Goal: Task Accomplishment & Management: Manage account settings

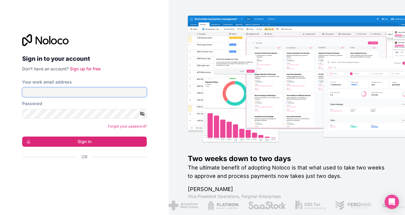
type input "[PERSON_NAME][EMAIL_ADDRESS][DOMAIN_NAME]"
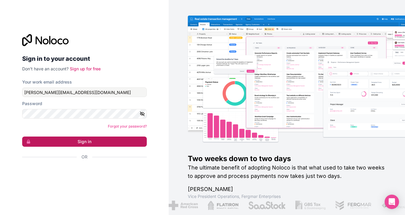
click at [75, 137] on button "Sign in" at bounding box center [84, 142] width 125 height 10
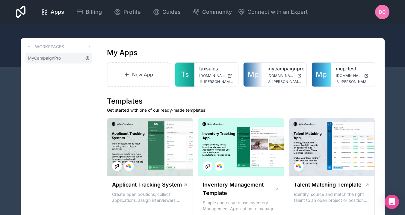
click at [89, 59] on icon at bounding box center [88, 58] width 4 height 4
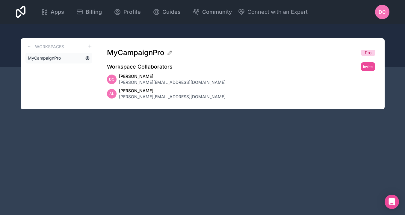
click at [87, 57] on icon at bounding box center [87, 58] width 5 height 5
click at [88, 59] on icon at bounding box center [87, 58] width 1 height 1
click at [102, 15] on span "Billing" at bounding box center [94, 12] width 16 height 8
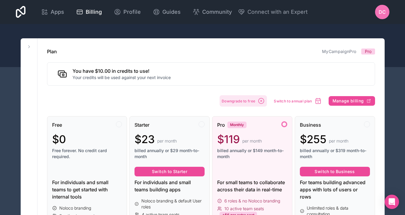
click at [232, 102] on span "Downgrade to free" at bounding box center [239, 101] width 34 height 4
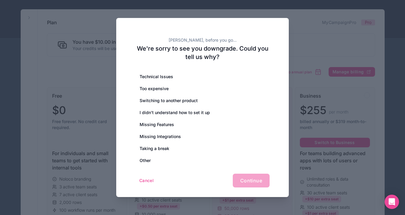
scroll to position [31, 0]
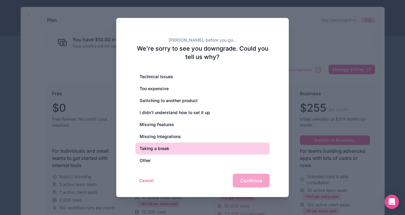
click at [219, 146] on div "Taking a break" at bounding box center [203, 149] width 134 height 12
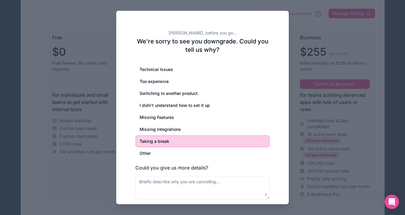
scroll to position [111, 0]
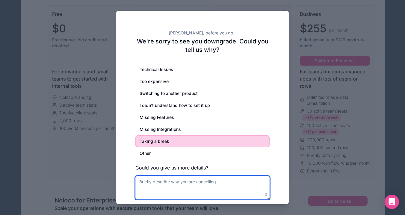
click at [211, 183] on textarea at bounding box center [203, 187] width 134 height 23
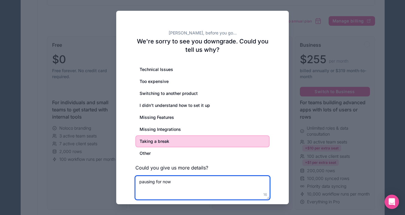
scroll to position [55, 0]
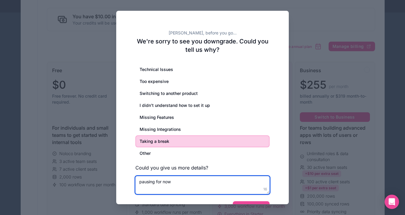
click at [242, 171] on div "Technical Issues Too expensive Switching to another product I didn’t understand…" at bounding box center [203, 129] width 134 height 131
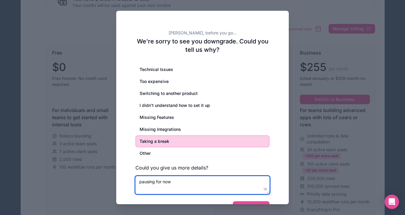
scroll to position [73, 0]
type textarea "pausing for now"
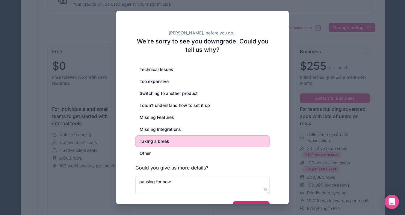
click at [256, 204] on button "Continue" at bounding box center [251, 209] width 37 height 14
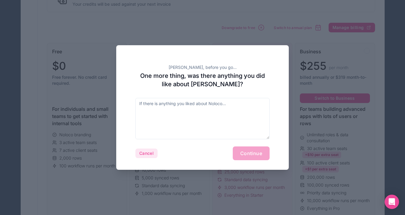
click at [144, 152] on button "Cancel" at bounding box center [147, 154] width 22 height 10
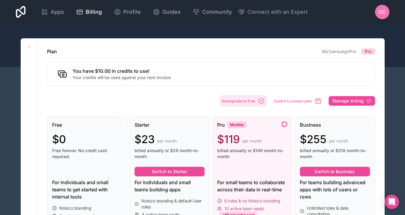
click at [241, 101] on span "Downgrade to free" at bounding box center [239, 101] width 34 height 4
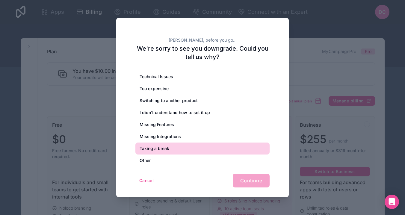
click at [196, 148] on div "Taking a break" at bounding box center [203, 149] width 134 height 12
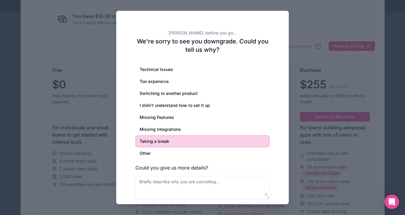
scroll to position [72, 0]
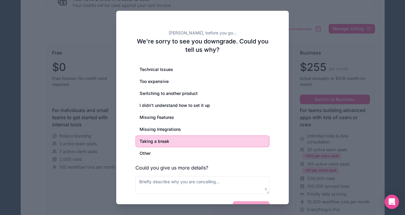
click at [264, 174] on div "Technical Issues Too expensive Switching to another product I didn’t understand…" at bounding box center [203, 129] width 134 height 131
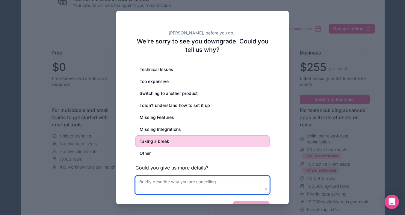
click at [245, 187] on textarea at bounding box center [203, 185] width 134 height 18
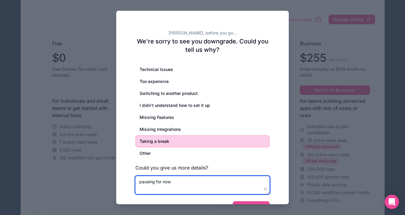
scroll to position [82, 0]
type textarea "pausing for now"
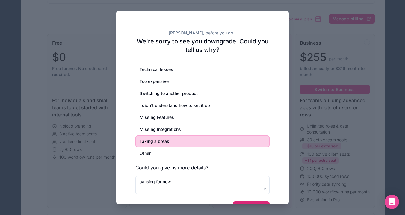
click at [262, 203] on button "Continue" at bounding box center [251, 209] width 37 height 14
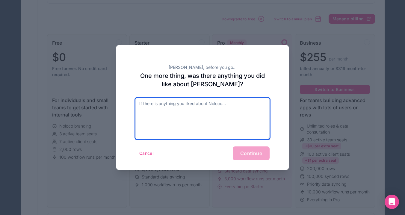
click at [243, 132] on textarea at bounding box center [203, 118] width 134 height 41
type textarea "great product just need to pause for now"
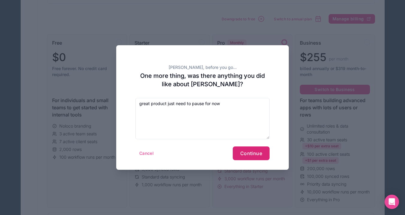
click at [258, 152] on span "Continue" at bounding box center [252, 154] width 22 height 6
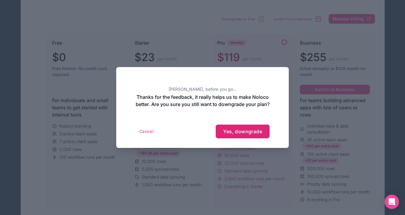
click at [242, 135] on span "Yes, downgrade" at bounding box center [242, 132] width 39 height 6
